Goal: Find specific page/section: Find specific page/section

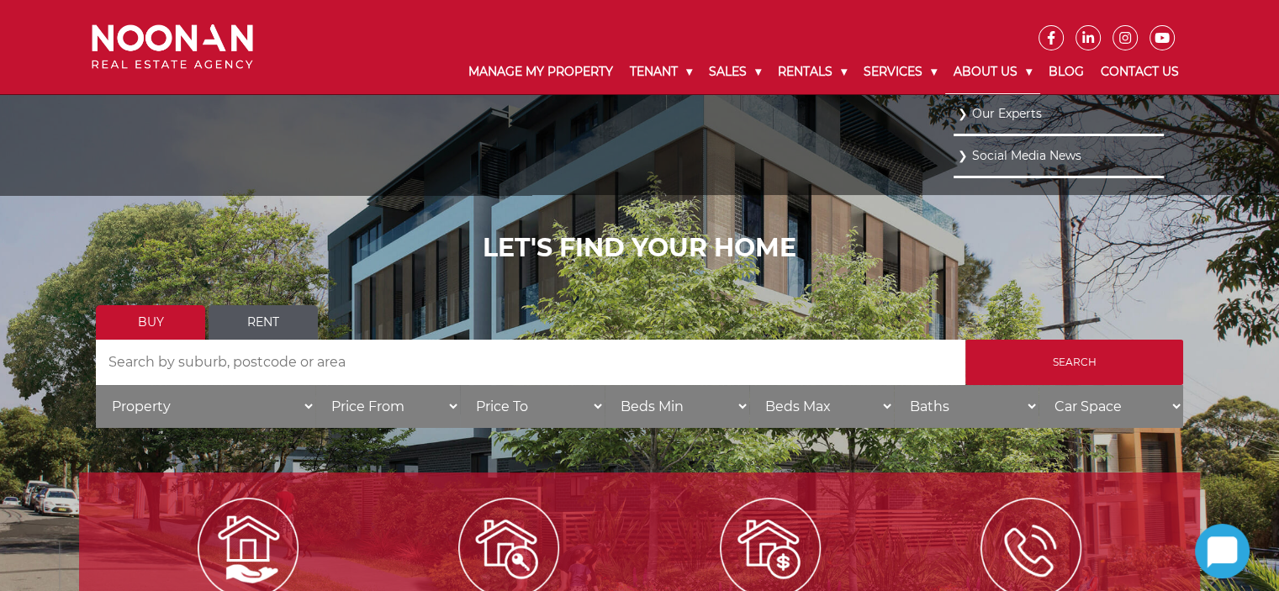
click at [978, 73] on link "About Us" at bounding box center [992, 72] width 95 height 44
click at [988, 112] on link "Our Experts" at bounding box center [1059, 113] width 202 height 23
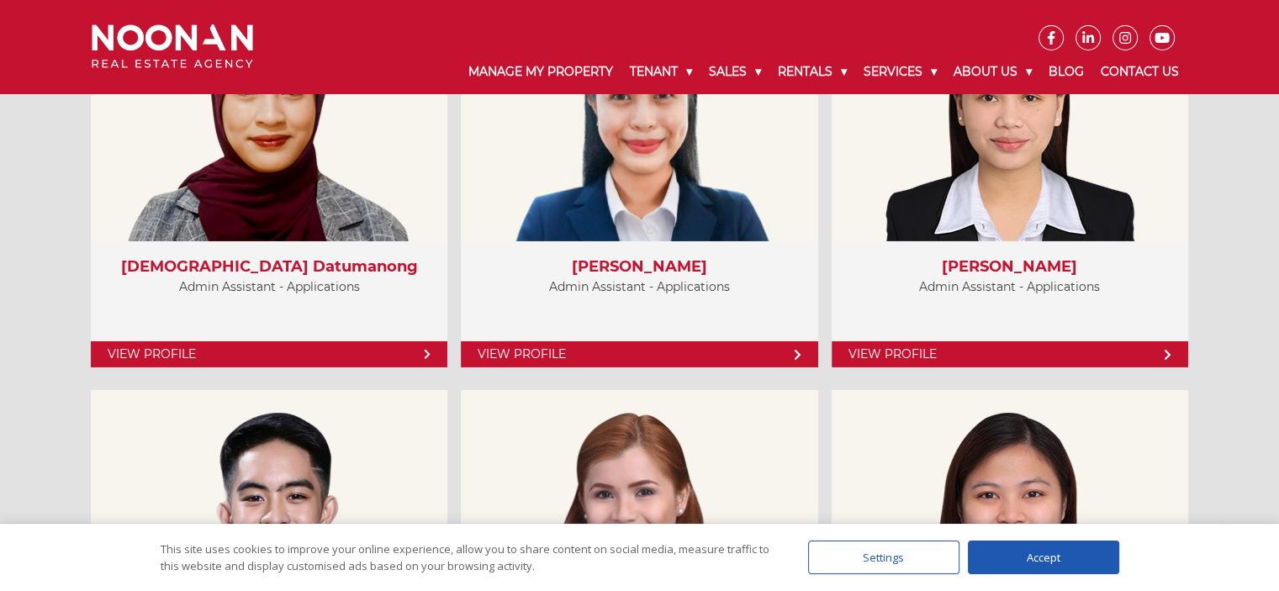
scroll to position [5590, 0]
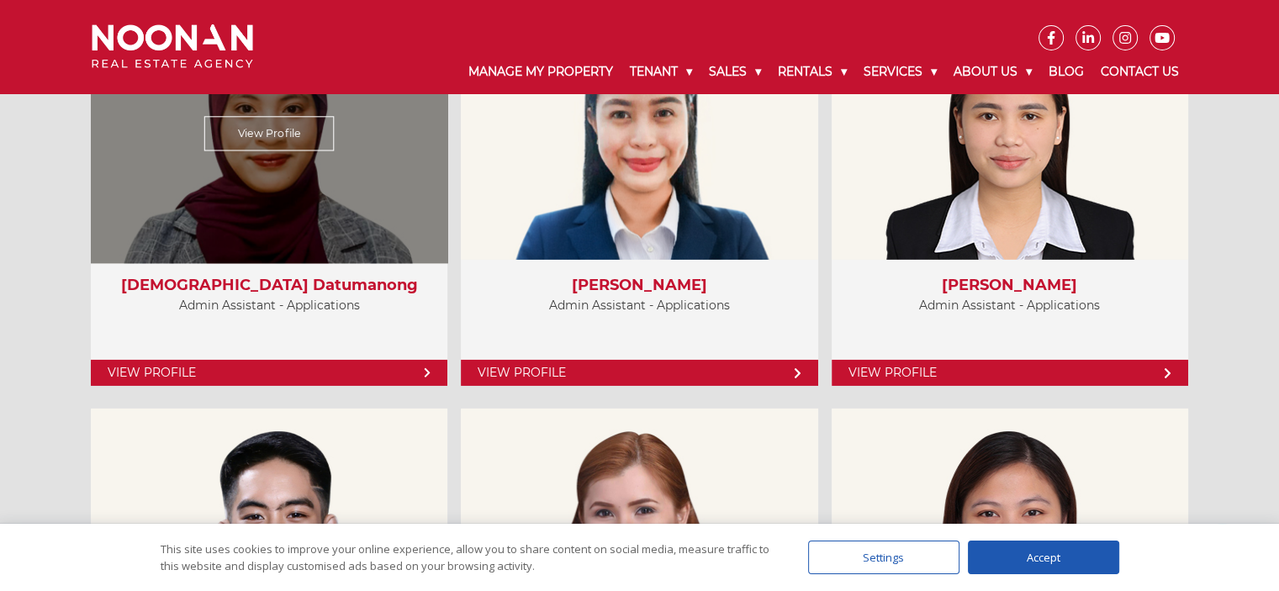
click at [407, 366] on link "View Profile" at bounding box center [269, 373] width 357 height 26
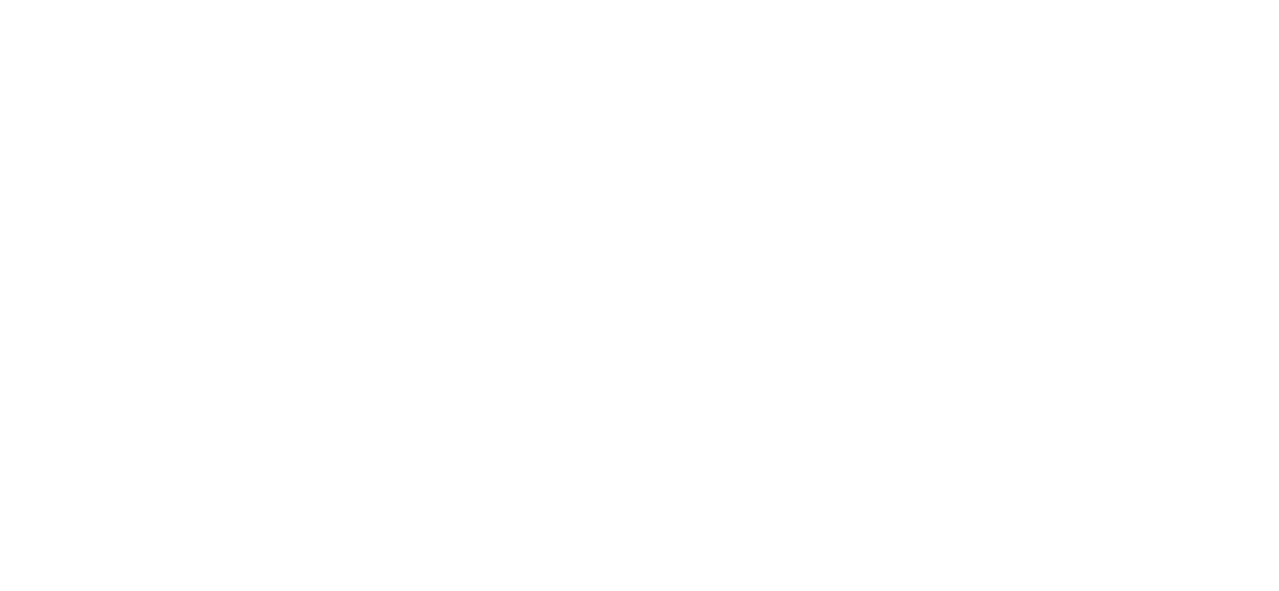
scroll to position [5590, 0]
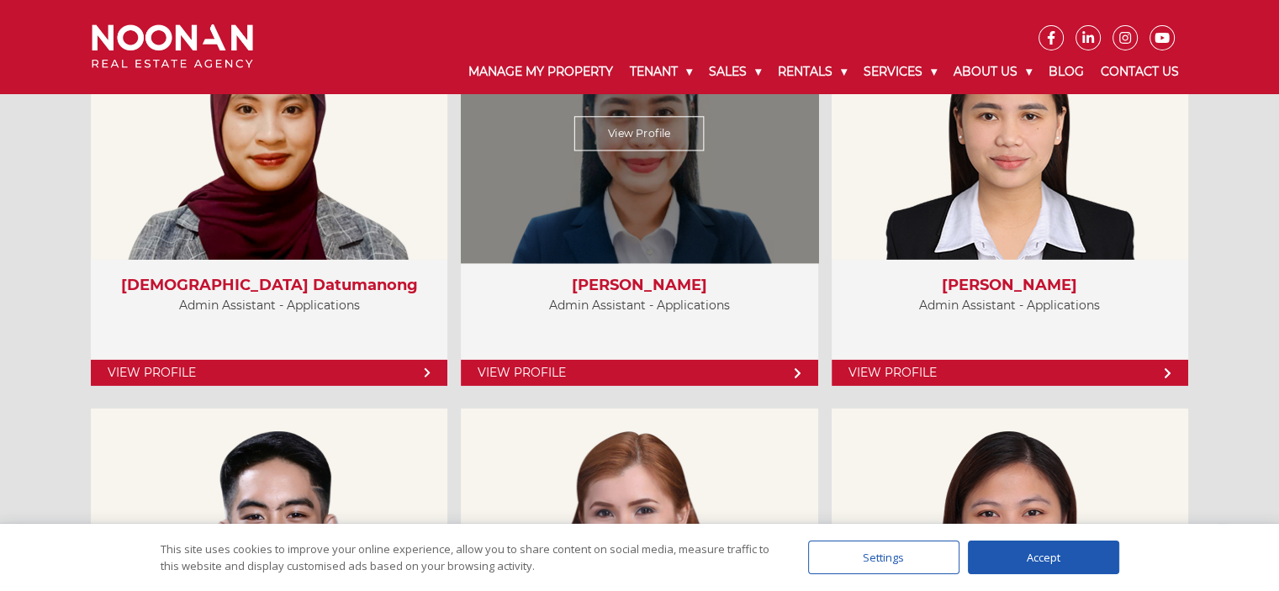
click at [650, 141] on link "View Profile" at bounding box center [640, 134] width 130 height 34
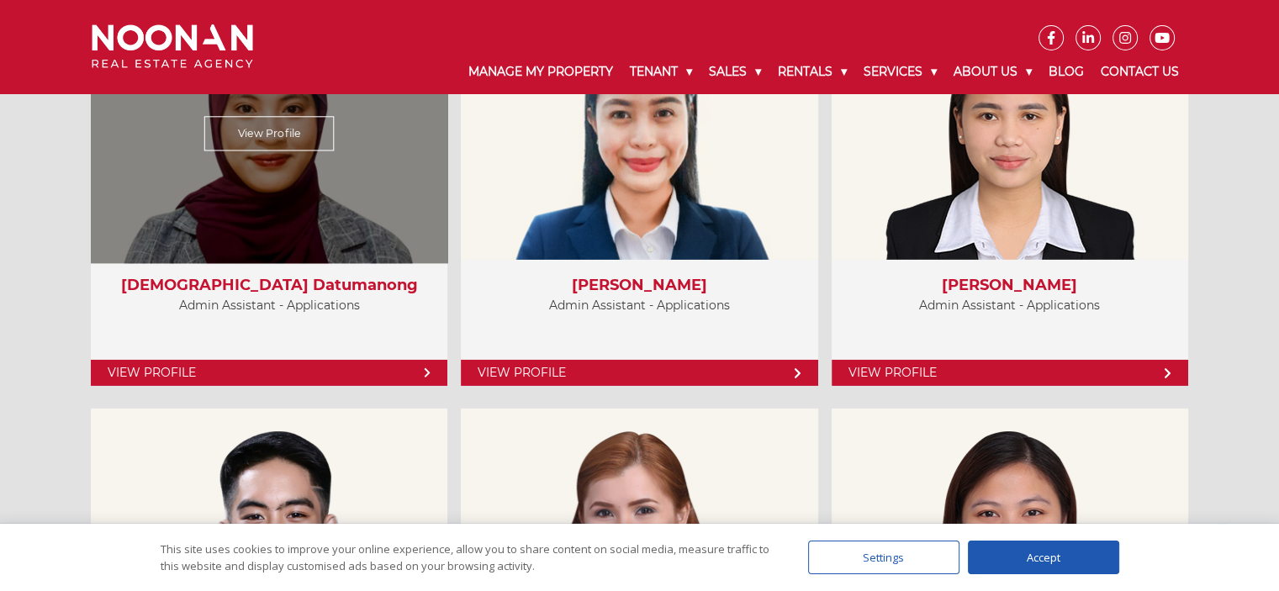
click at [314, 131] on link "View Profile" at bounding box center [269, 134] width 130 height 34
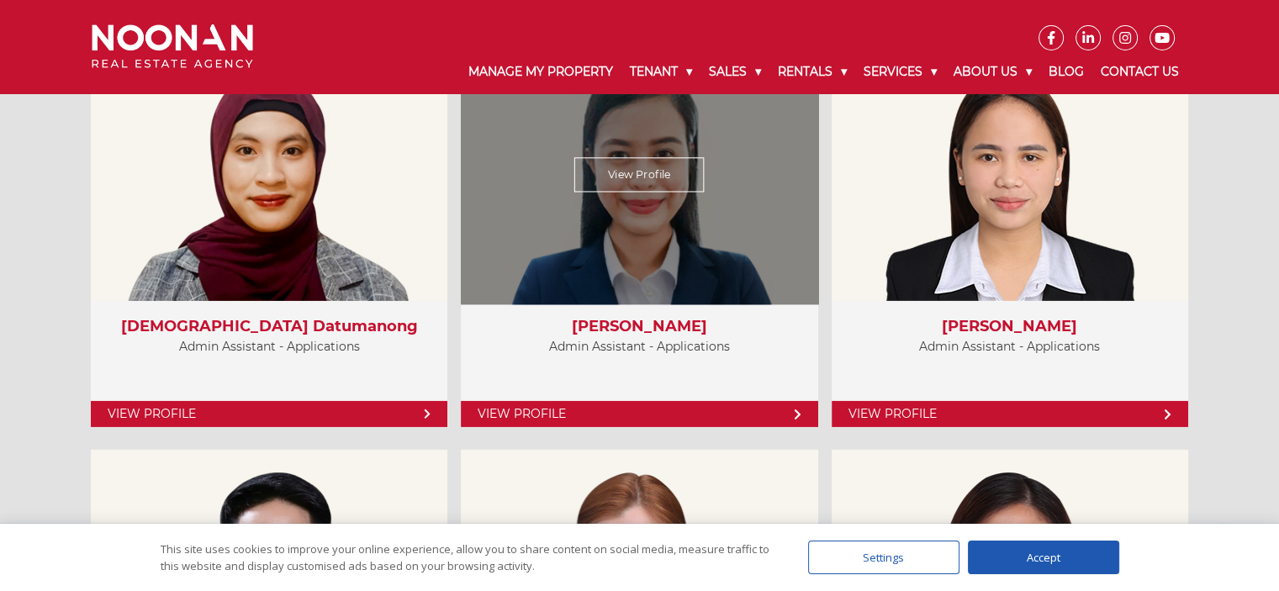
scroll to position [5542, 0]
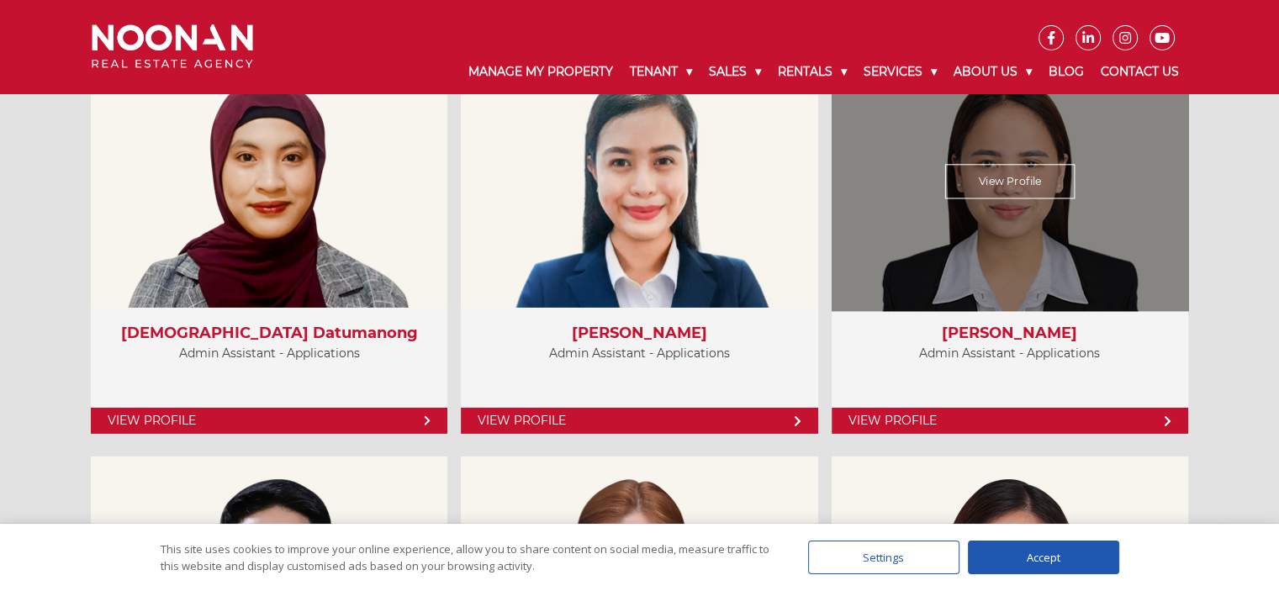
click at [971, 178] on link "View Profile" at bounding box center [1010, 182] width 130 height 34
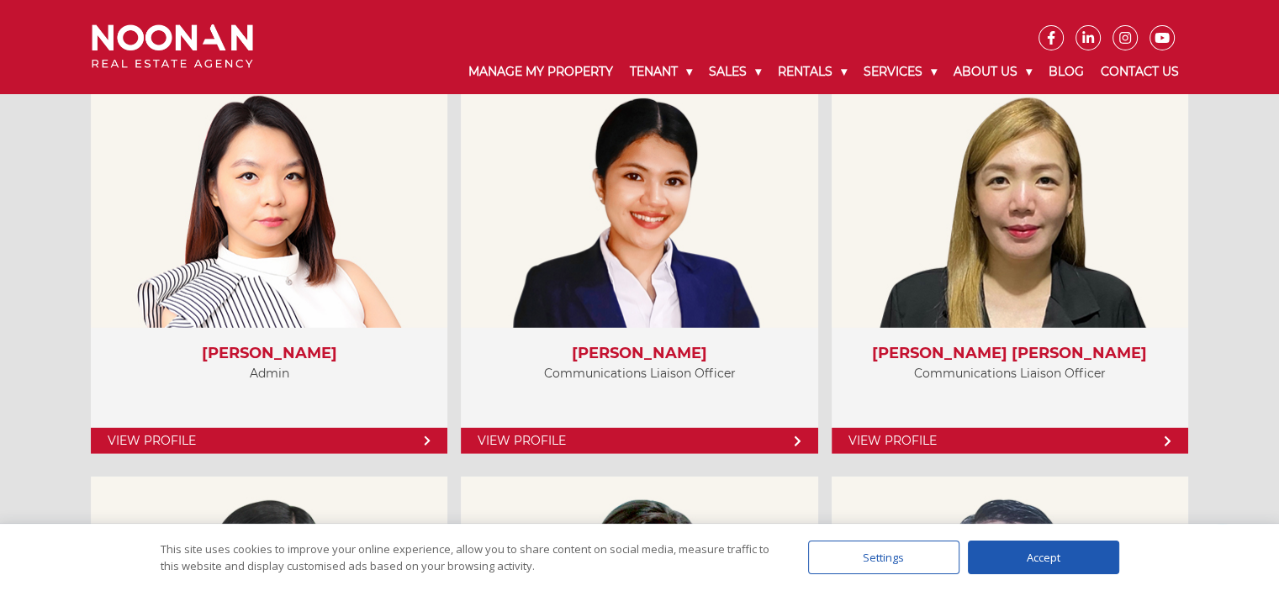
scroll to position [4719, 0]
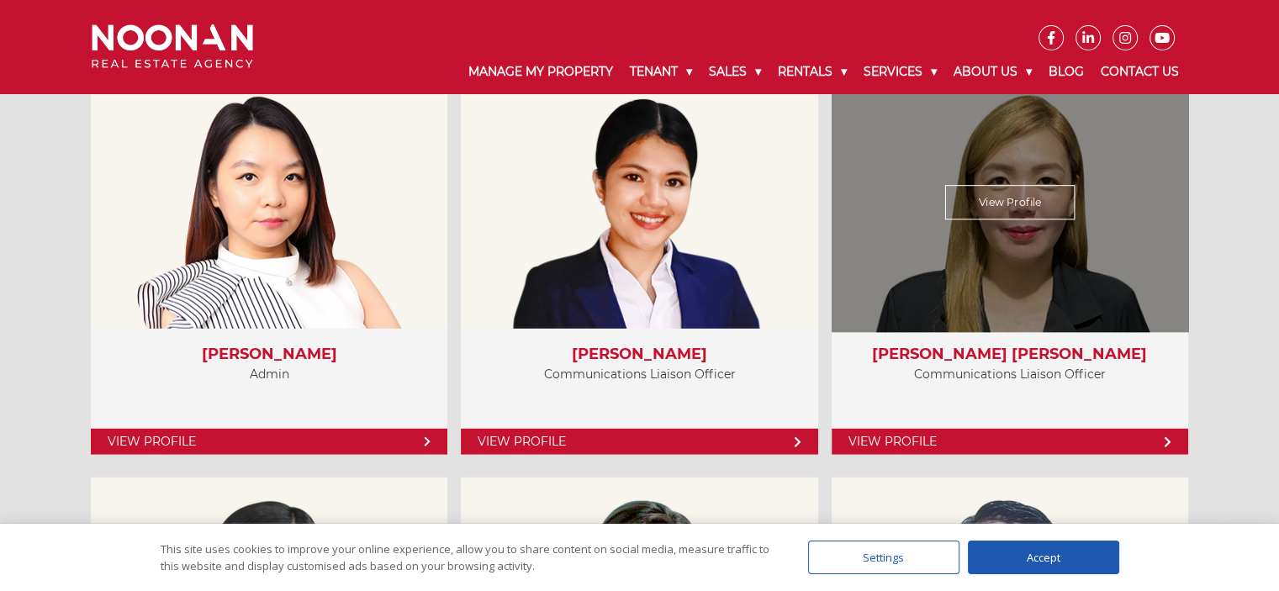
click at [942, 289] on div "View Profile" at bounding box center [1010, 203] width 368 height 260
click at [954, 231] on div "View Profile" at bounding box center [1010, 203] width 368 height 260
click at [972, 201] on link "View Profile" at bounding box center [1010, 203] width 130 height 34
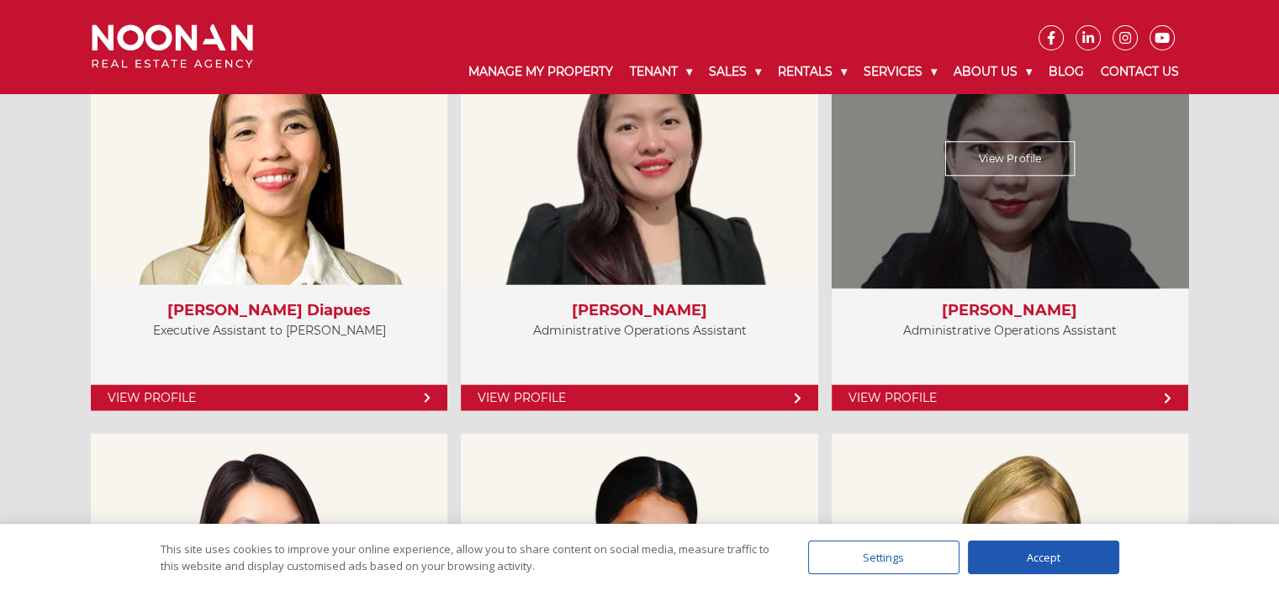
scroll to position [4348, 0]
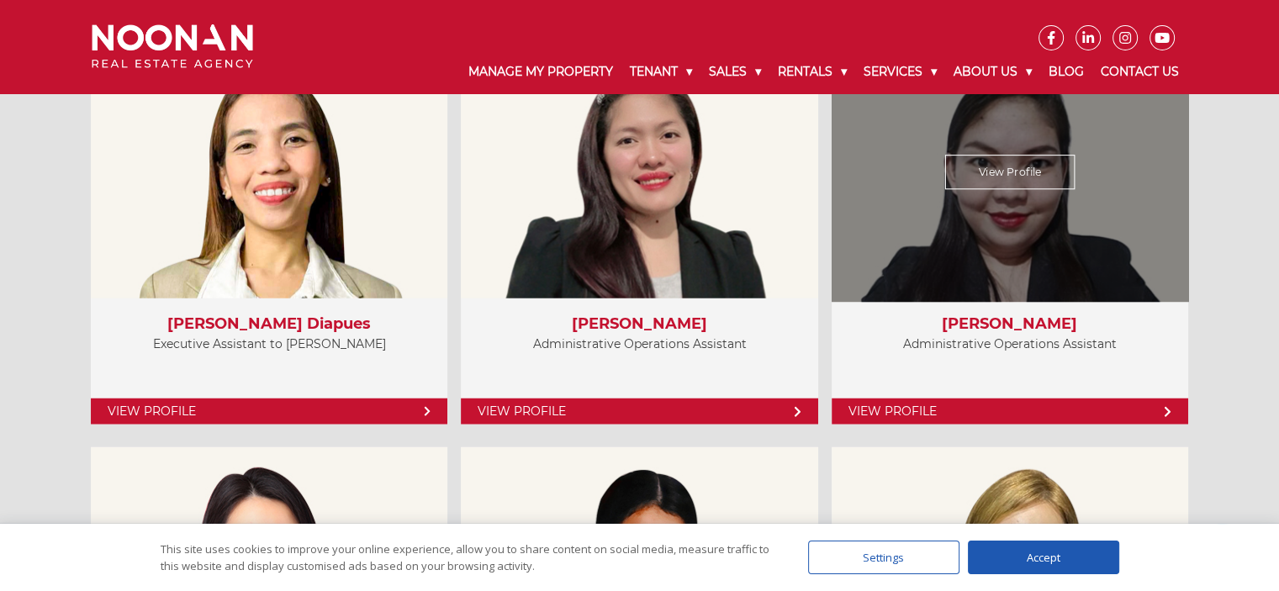
click at [999, 169] on link "View Profile" at bounding box center [1010, 173] width 130 height 34
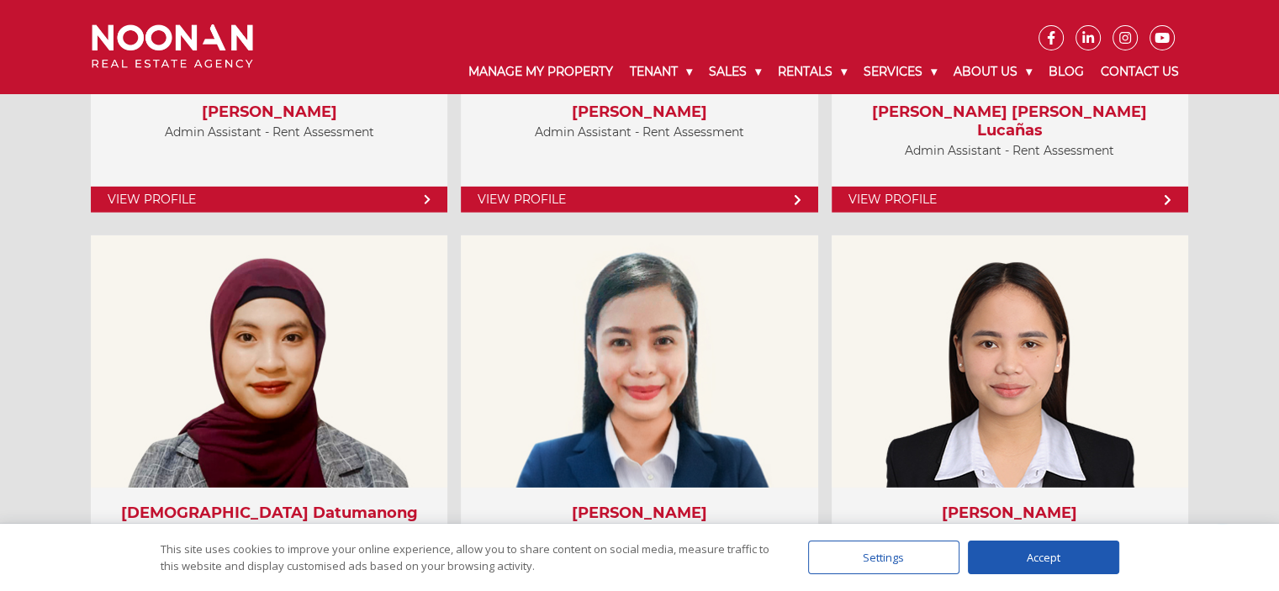
scroll to position [5396, 0]
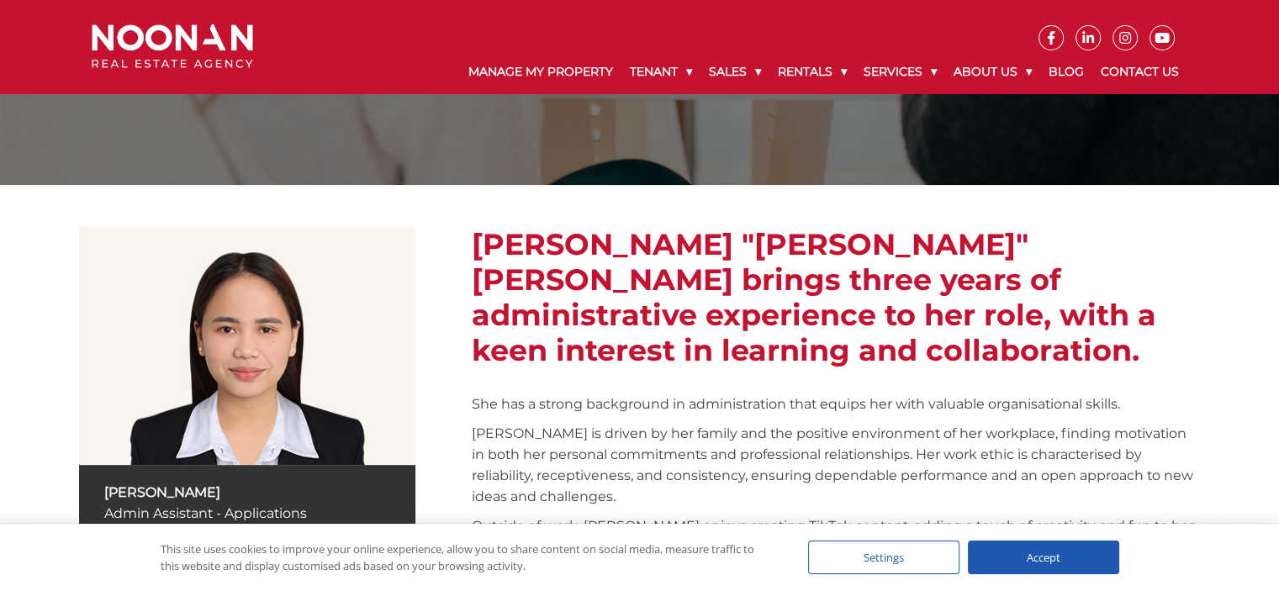
scroll to position [154, 0]
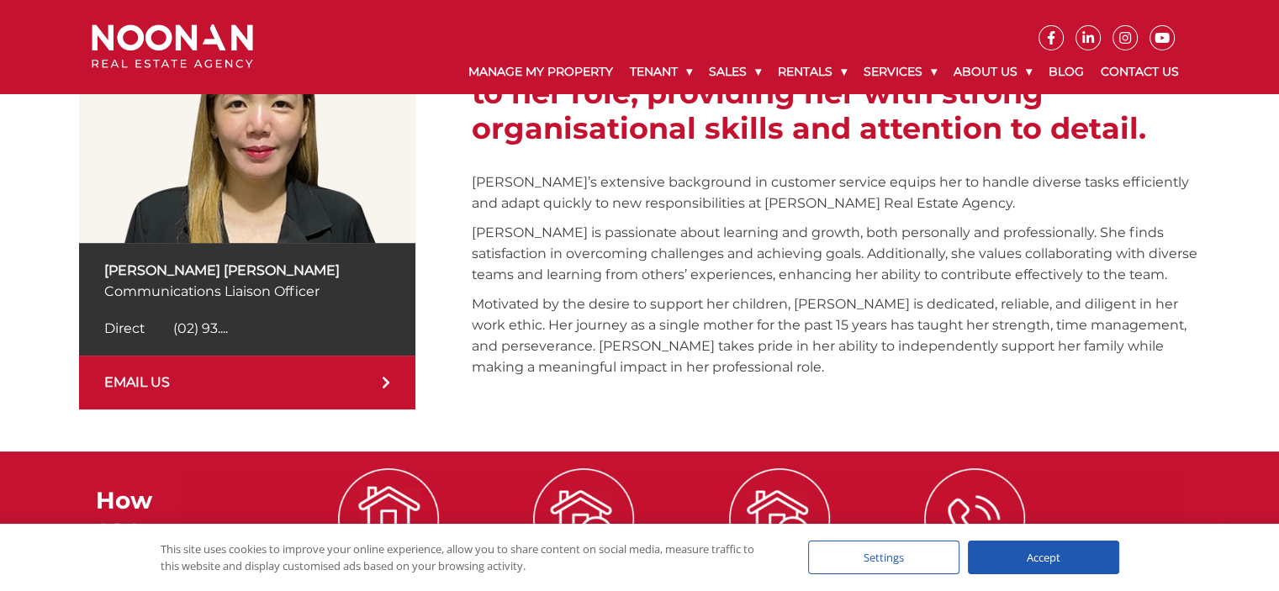
scroll to position [390, 0]
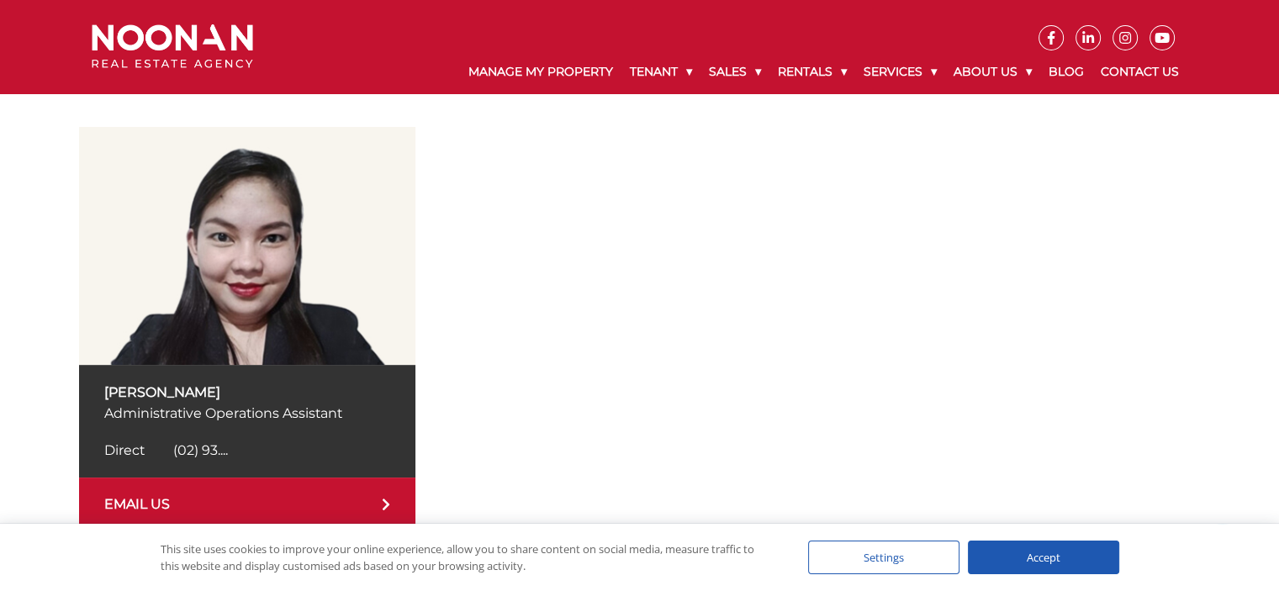
scroll to position [252, 0]
